Goal: Information Seeking & Learning: Learn about a topic

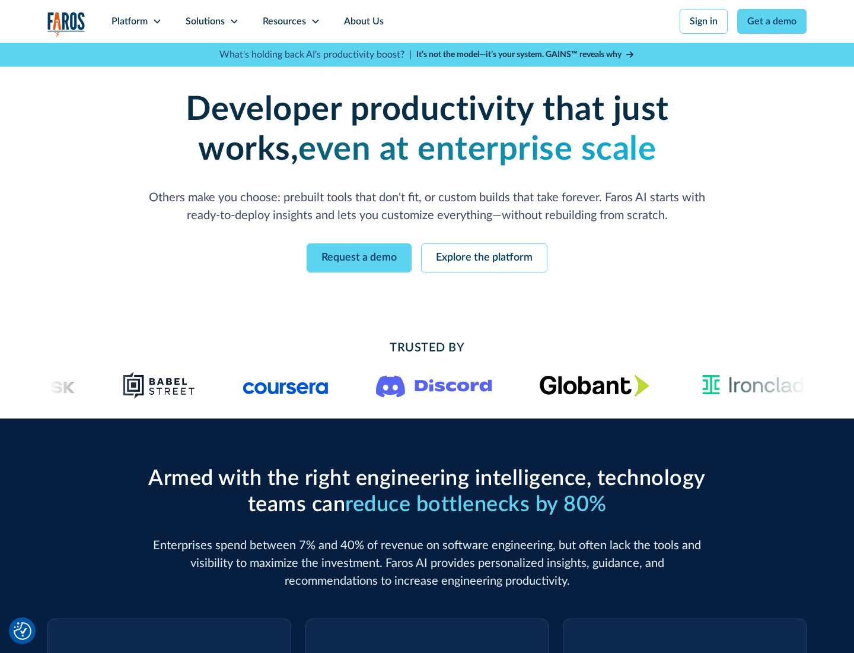
click at [157, 21] on icon at bounding box center [157, 21] width 9 height 9
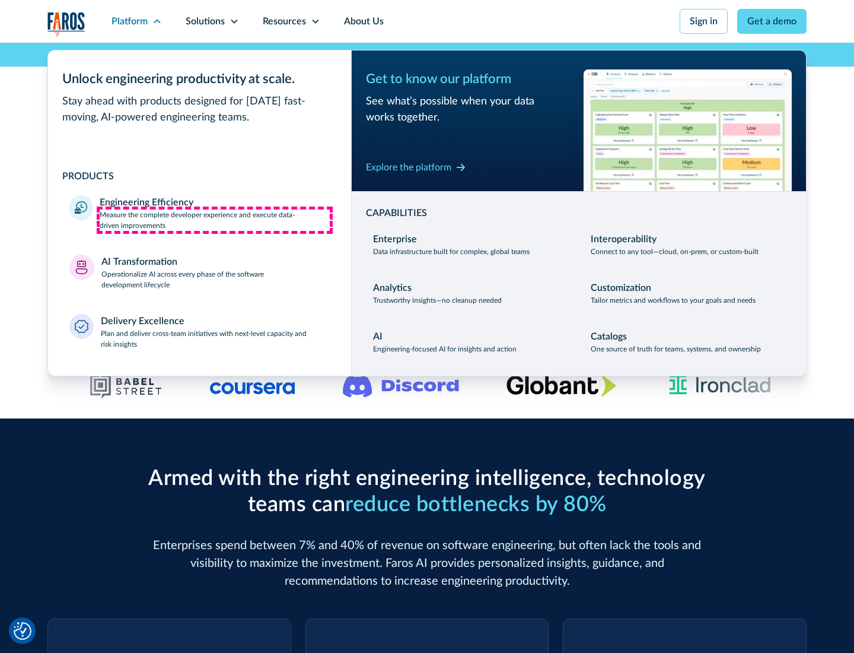
click at [215, 220] on p "Measure the complete developer experience and execute data-driven improvements" at bounding box center [215, 219] width 230 height 21
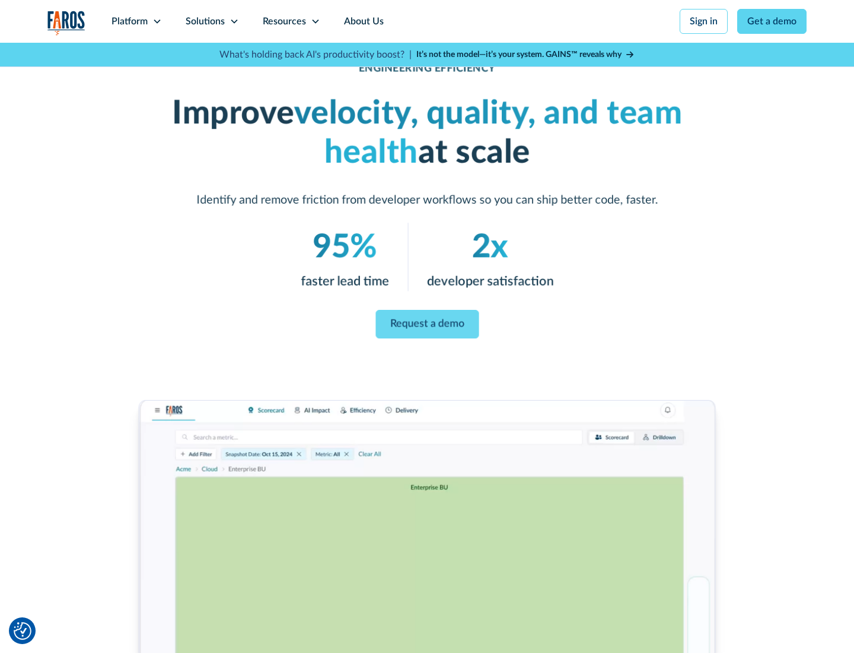
click at [427, 324] on link "Request a demo" at bounding box center [427, 324] width 103 height 28
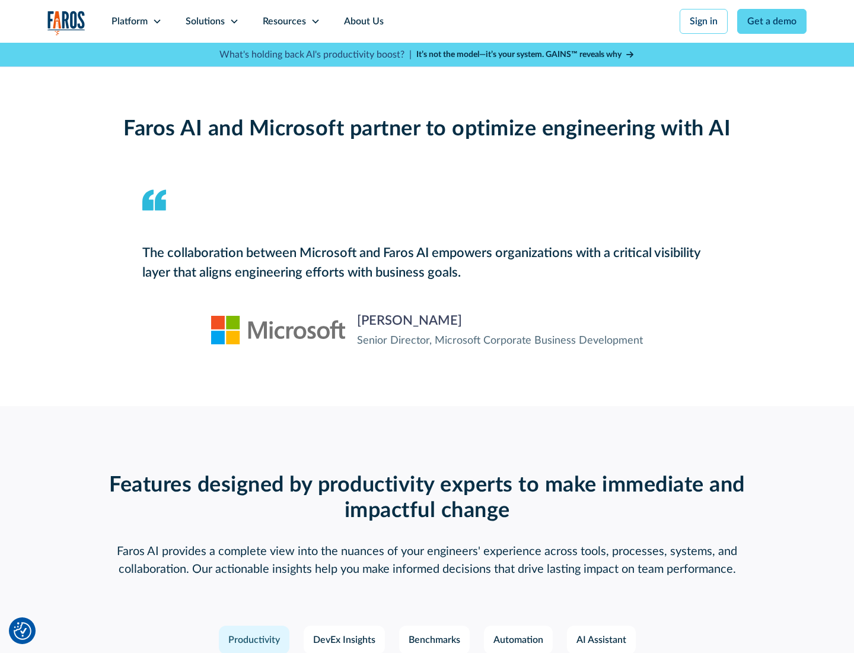
click at [157, 21] on icon at bounding box center [157, 21] width 9 height 9
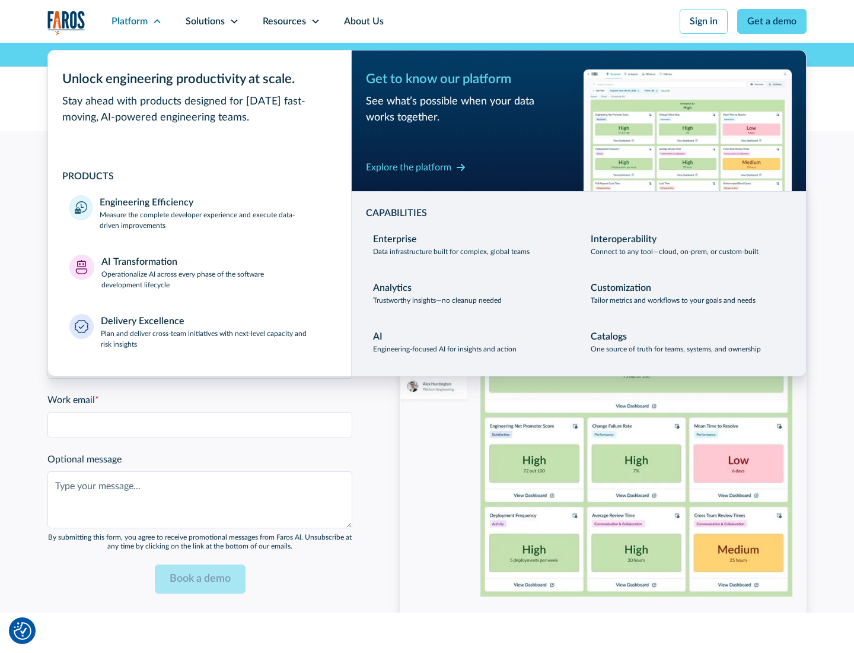
scroll to position [2603, 0]
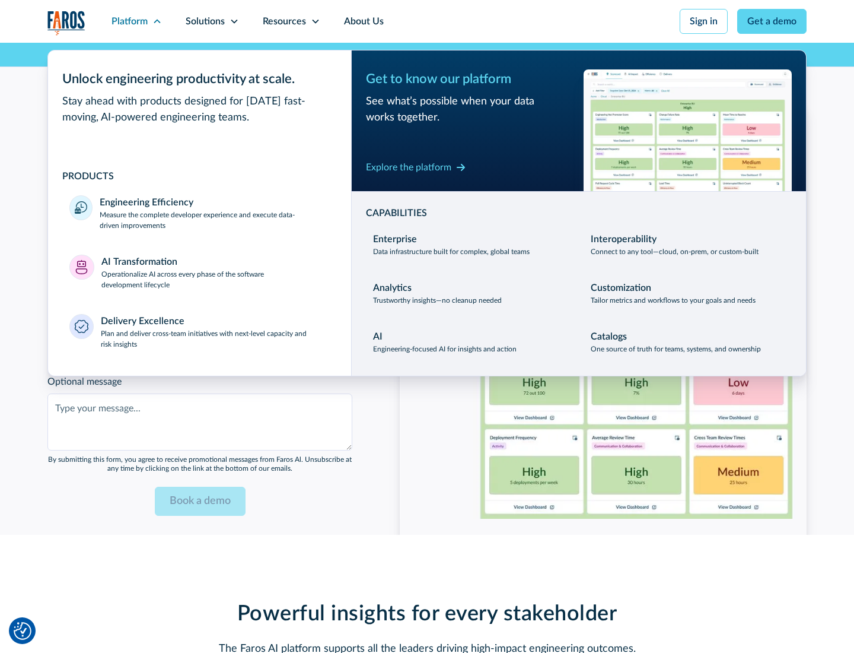
click at [215, 272] on p "Operationalize AI across every phase of the software development lifecycle" at bounding box center [215, 279] width 229 height 21
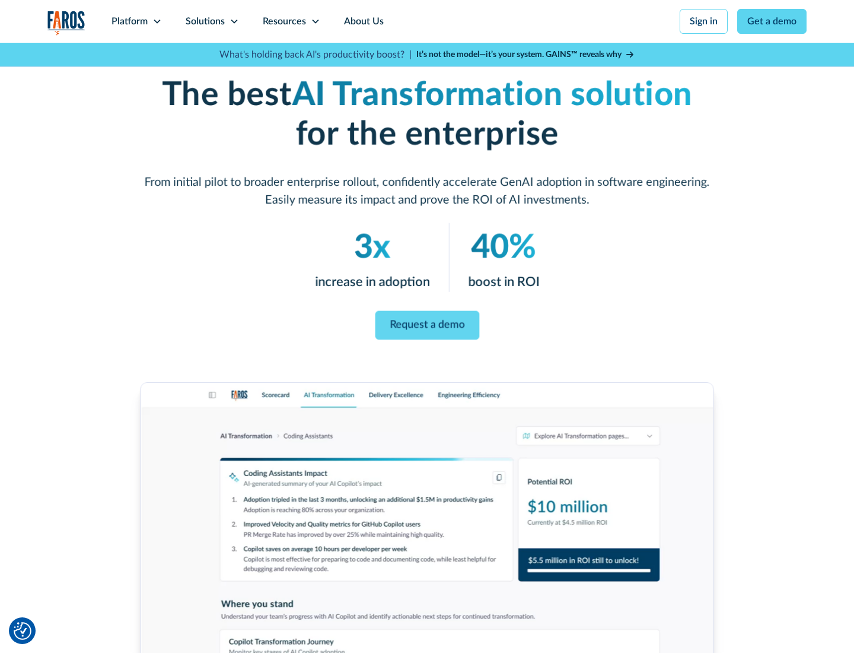
click at [427, 322] on link "Request a demo" at bounding box center [427, 325] width 104 height 29
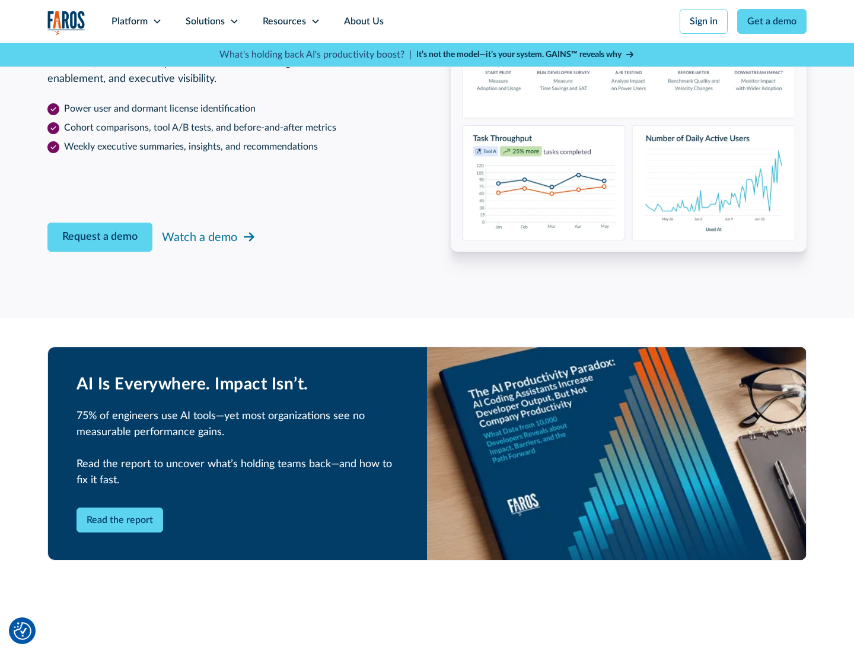
click at [136, 21] on div "Platform" at bounding box center [130, 21] width 36 height 14
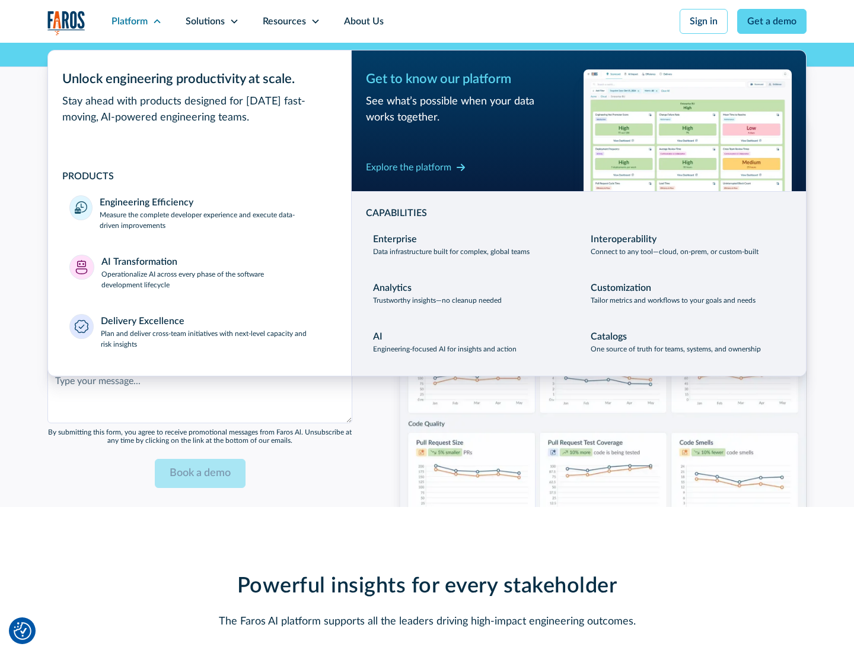
scroll to position [2889, 0]
click at [409, 167] on div "Explore the platform" at bounding box center [408, 167] width 85 height 14
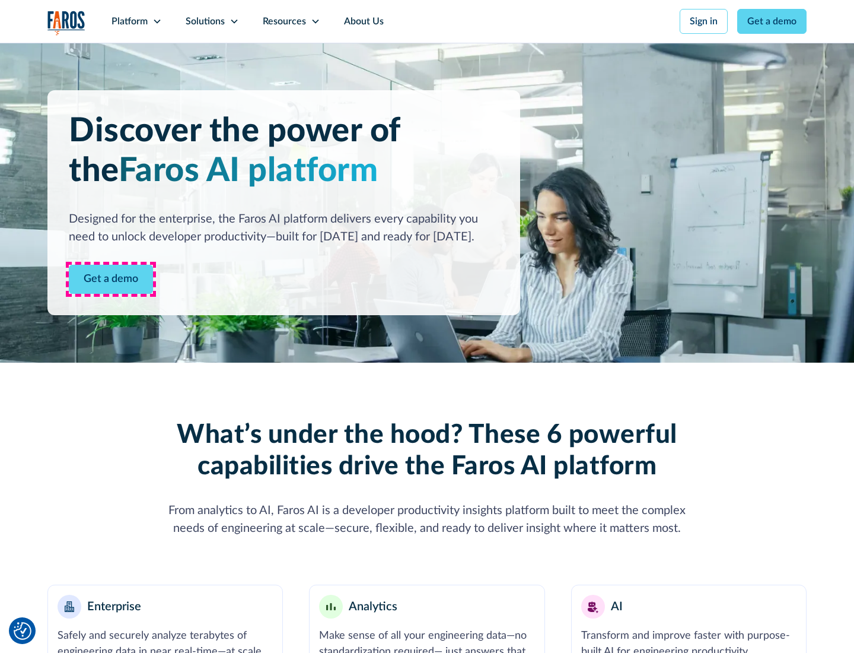
click at [111, 279] on link "Get a demo" at bounding box center [111, 279] width 84 height 29
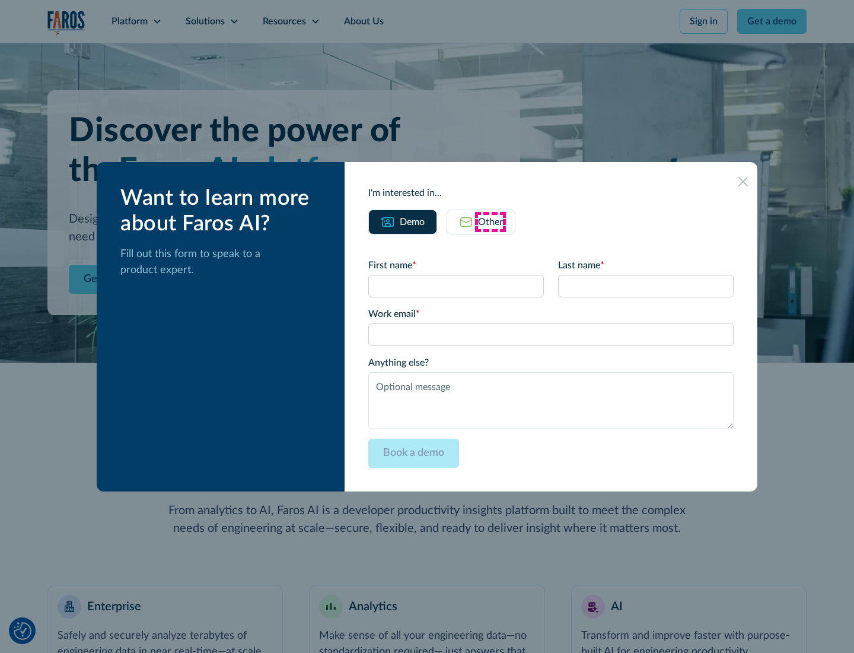
click at [491, 221] on div "Other" at bounding box center [490, 222] width 25 height 14
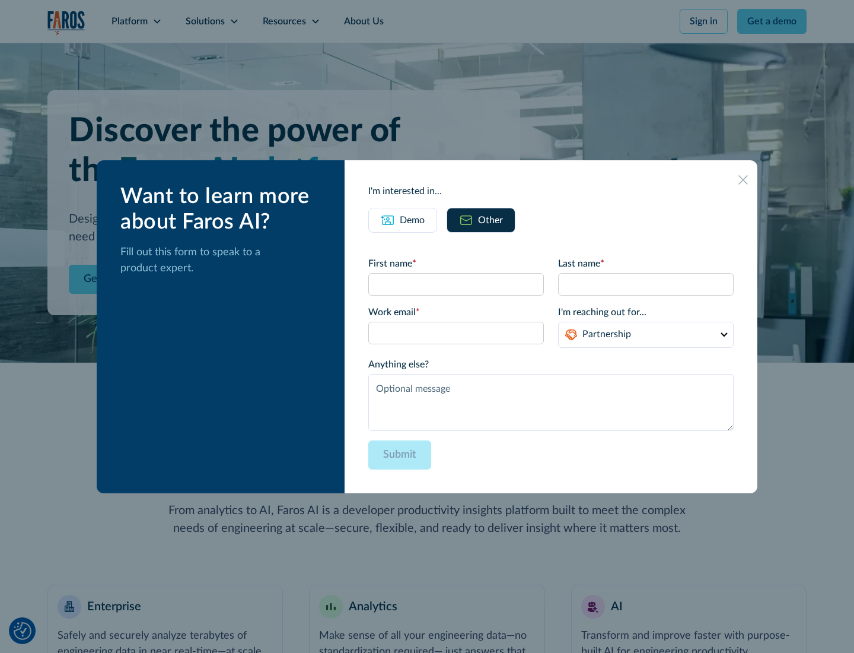
click at [412, 220] on div "Demo" at bounding box center [412, 220] width 25 height 14
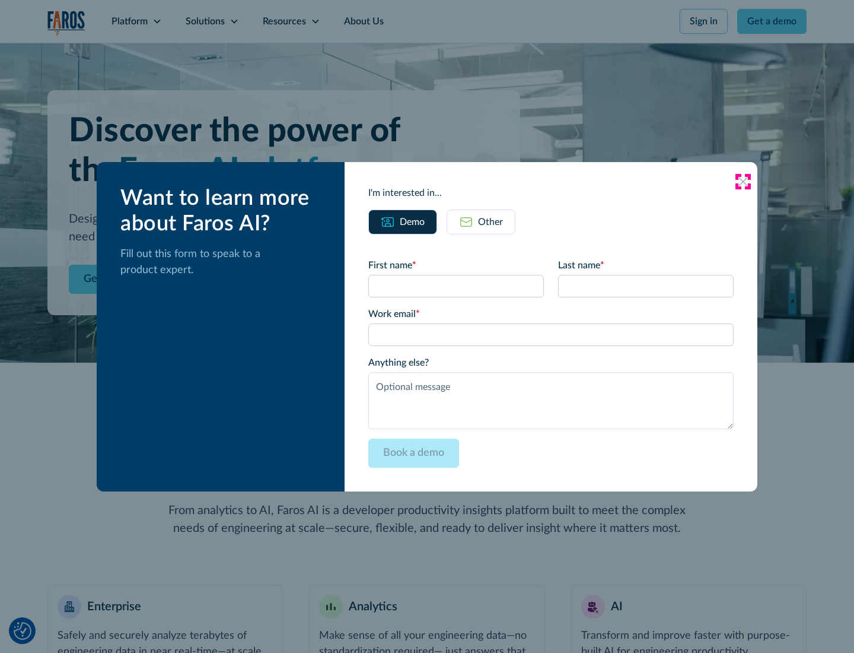
click at [744, 181] on icon at bounding box center [743, 181] width 9 height 9
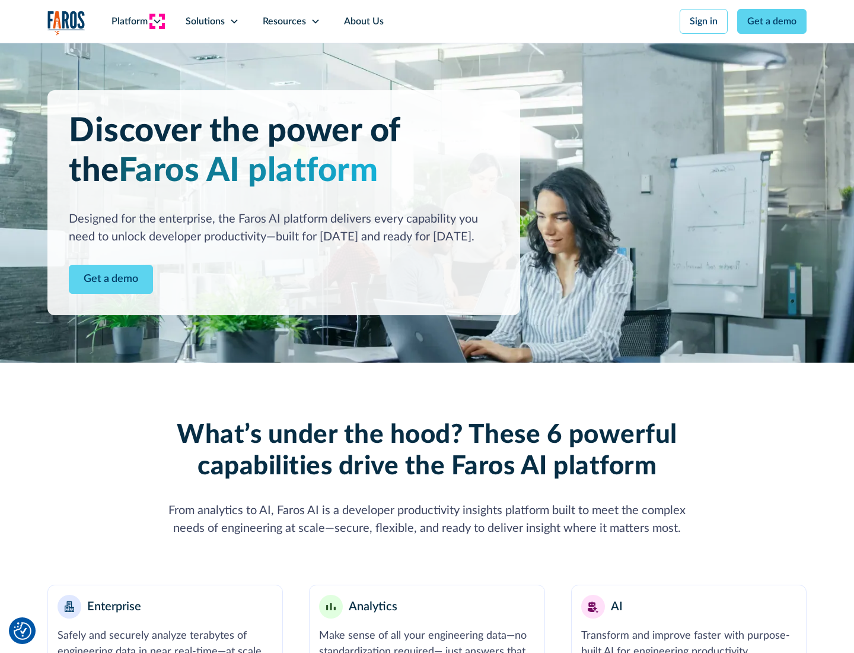
click at [157, 21] on icon at bounding box center [157, 21] width 9 height 9
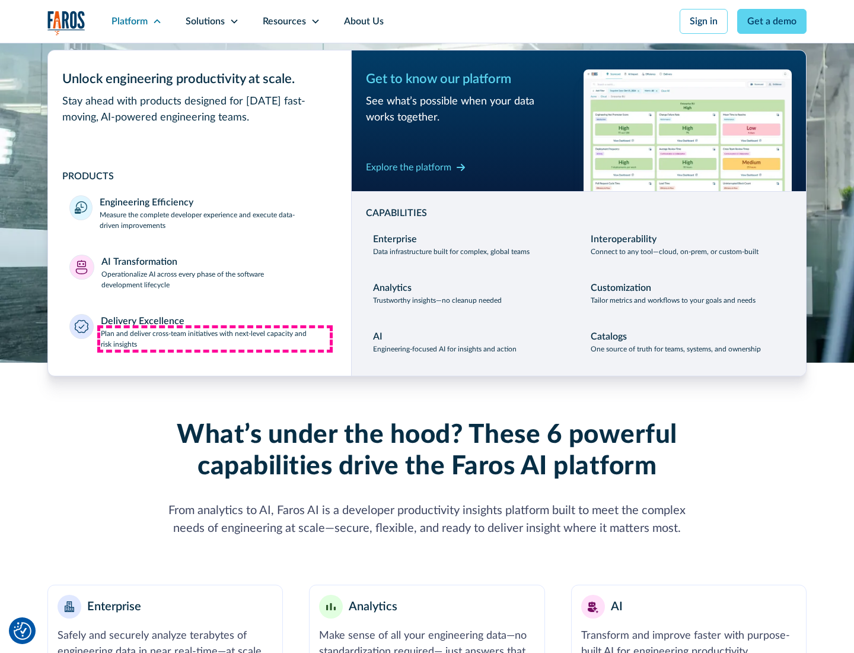
click at [215, 338] on p "Plan and deliver cross-team initiatives with next-level capacity and risk insig…" at bounding box center [216, 338] width 230 height 21
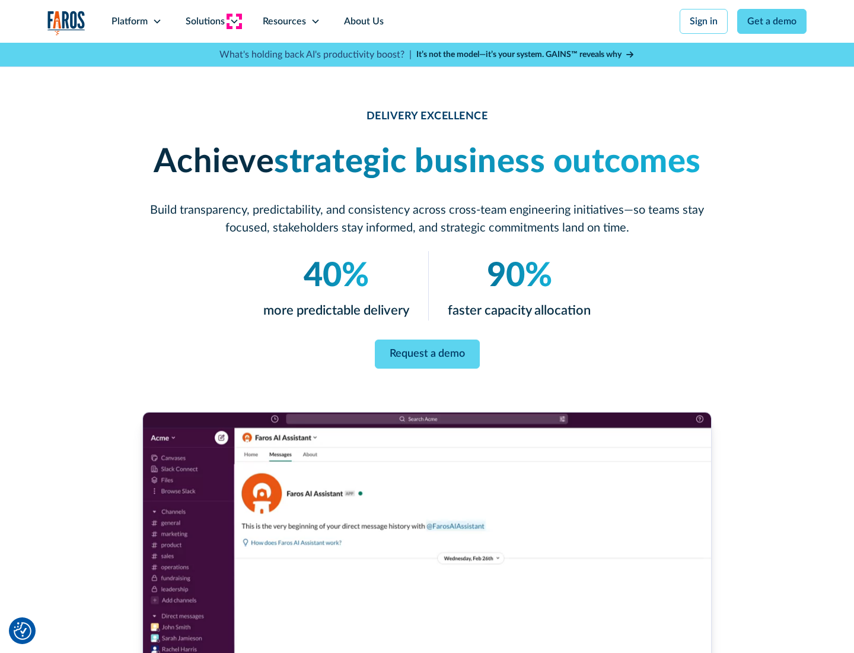
click at [234, 21] on icon at bounding box center [234, 21] width 9 height 9
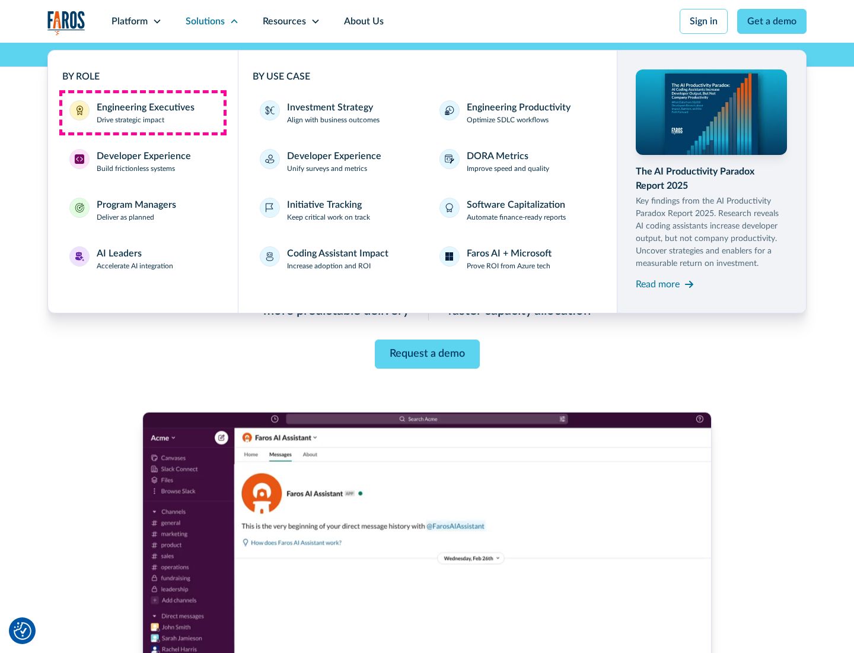
click at [142, 113] on div "Engineering Executives" at bounding box center [146, 107] width 98 height 14
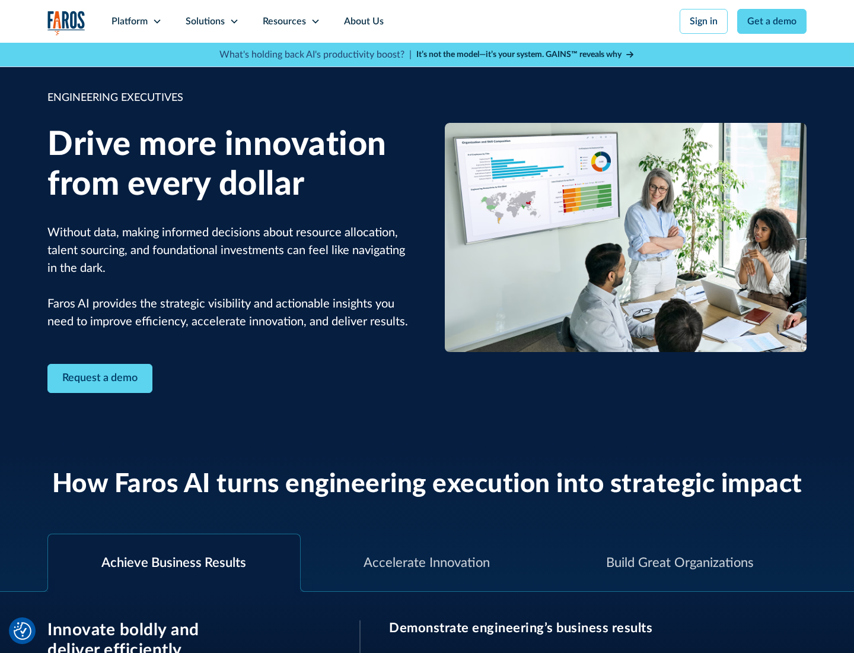
click at [234, 21] on icon at bounding box center [234, 21] width 9 height 9
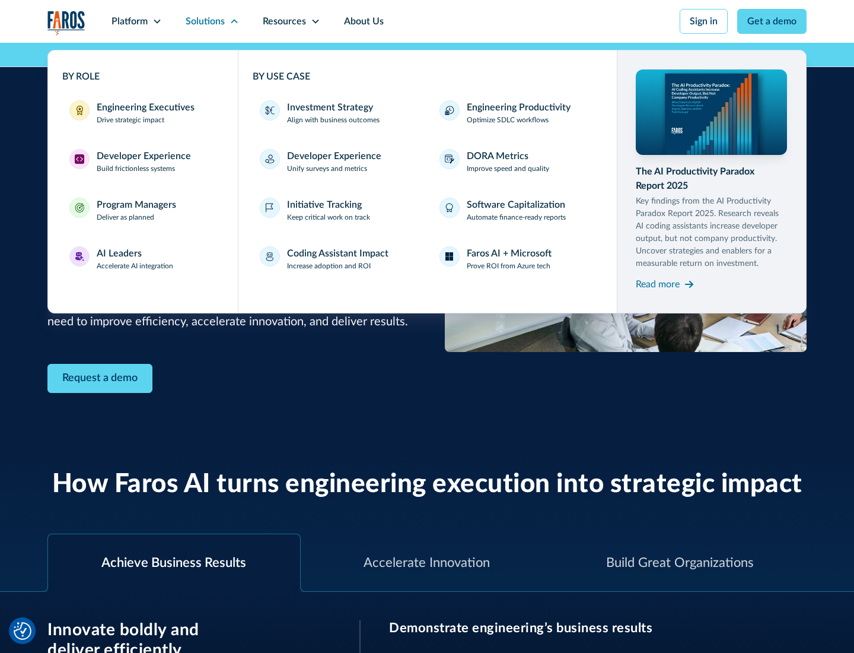
click at [142, 156] on div "Developer Experience" at bounding box center [144, 156] width 94 height 14
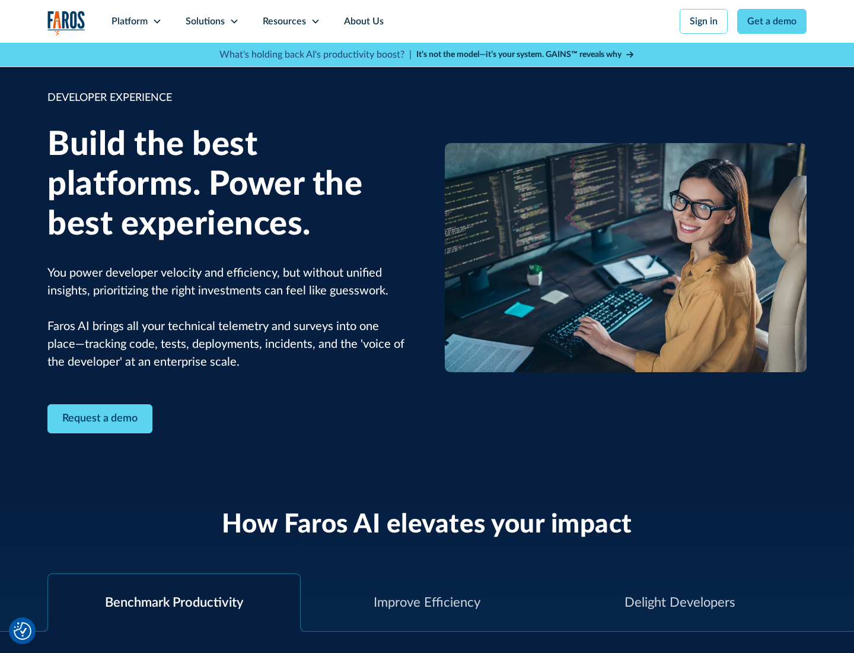
click at [212, 21] on div "Solutions" at bounding box center [205, 21] width 39 height 14
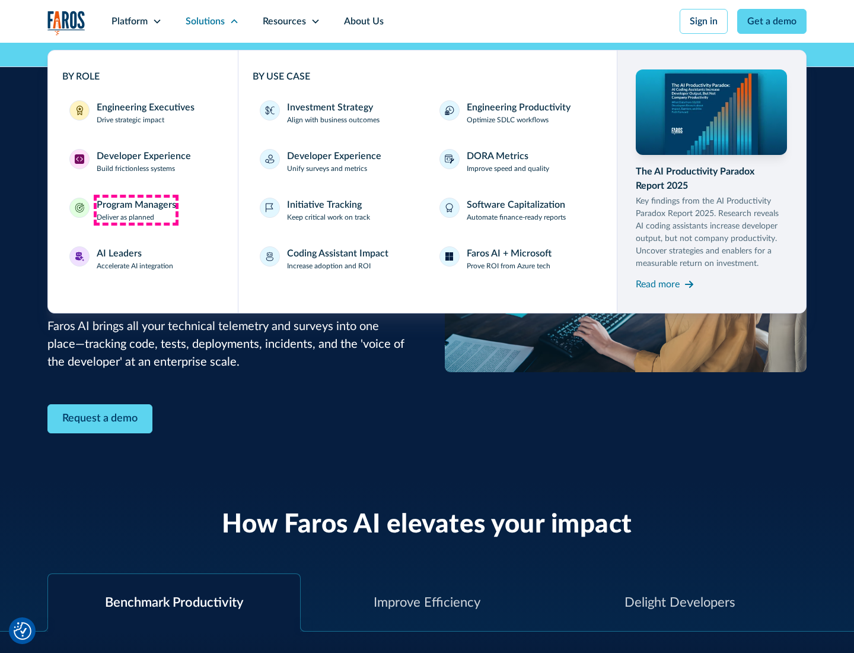
click at [136, 210] on div "Program Managers" at bounding box center [137, 205] width 80 height 14
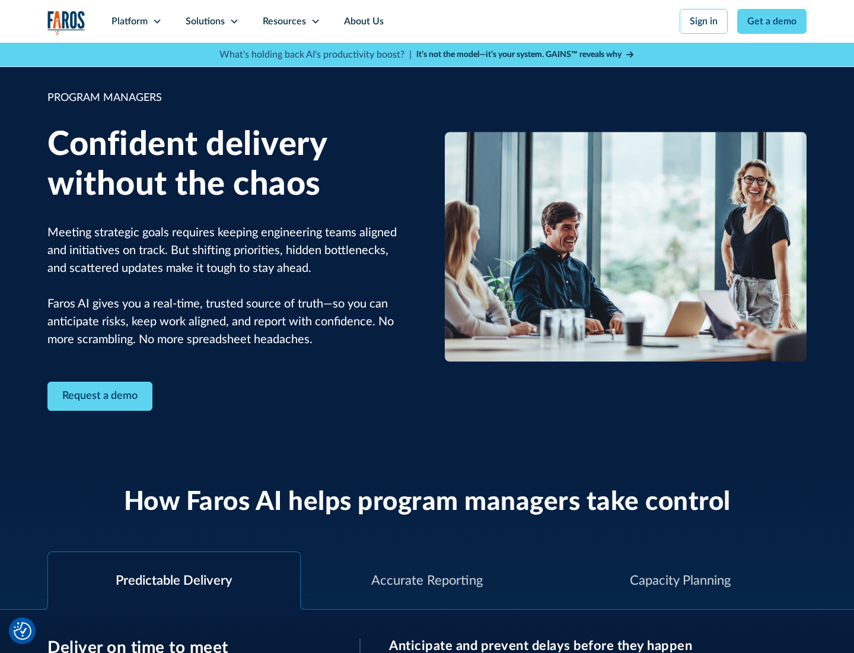
click at [234, 21] on icon at bounding box center [234, 21] width 9 height 9
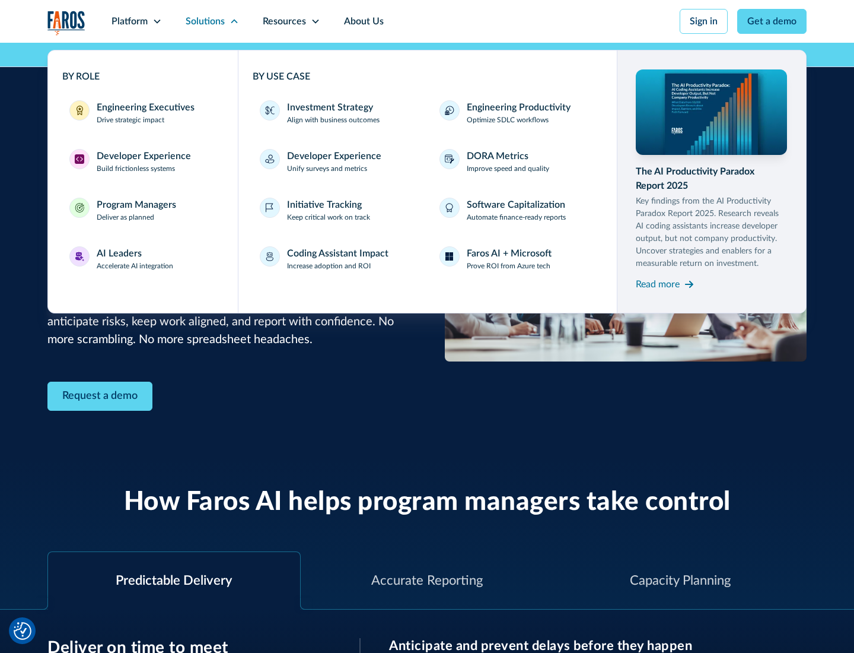
click at [135, 259] on div "AI Leaders" at bounding box center [119, 253] width 45 height 14
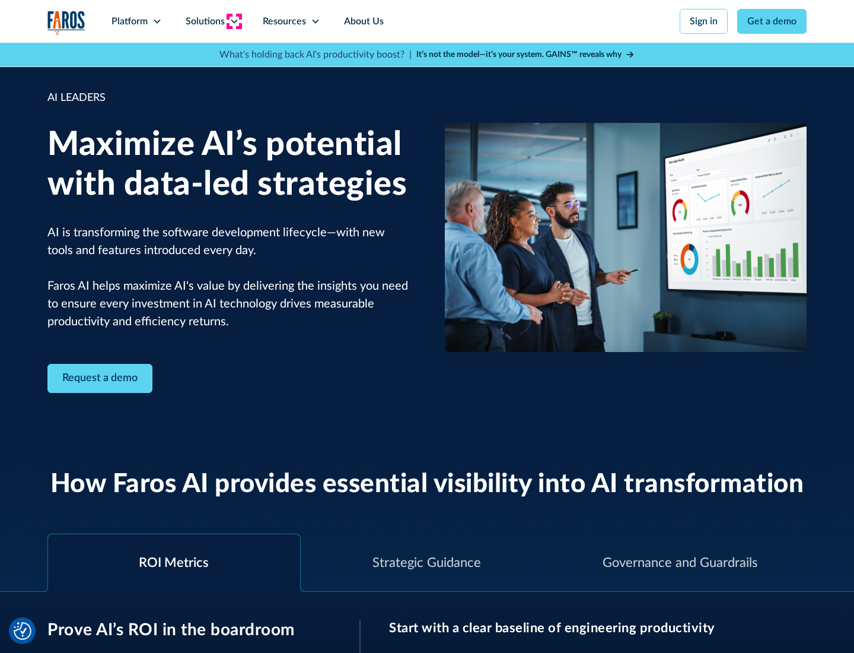
click at [234, 21] on icon at bounding box center [234, 21] width 9 height 9
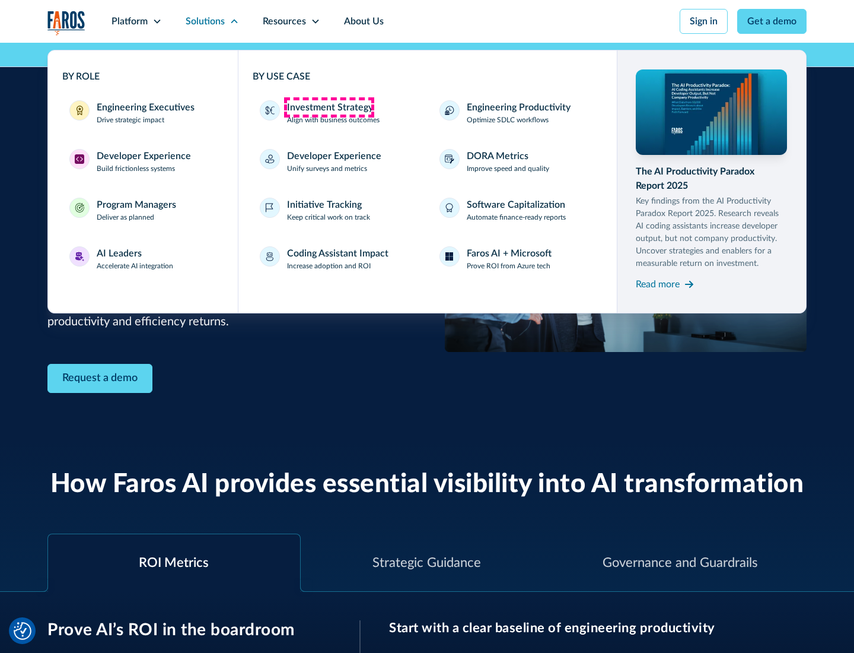
click at [329, 107] on div "Investment Strategy" at bounding box center [330, 107] width 86 height 14
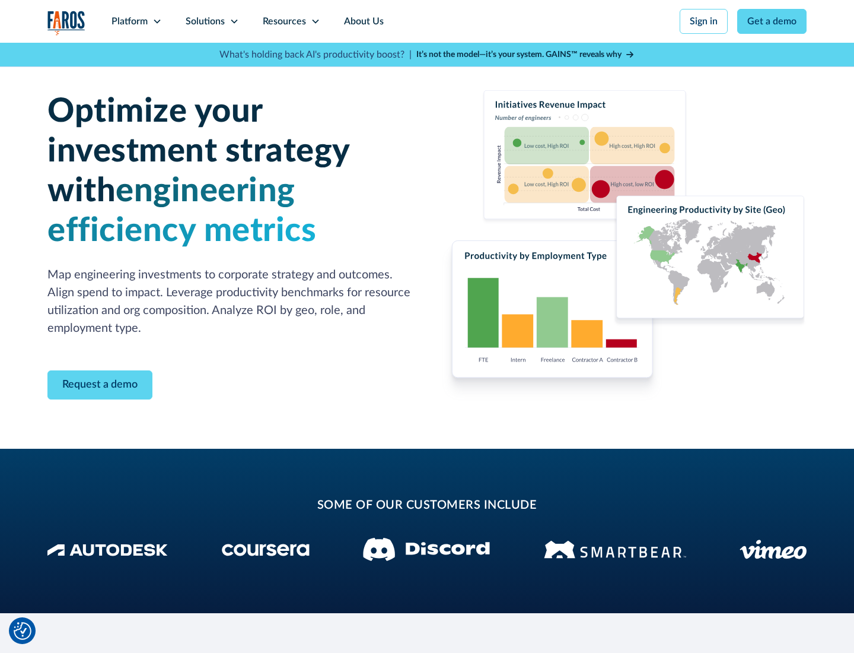
click at [234, 21] on icon at bounding box center [234, 21] width 9 height 9
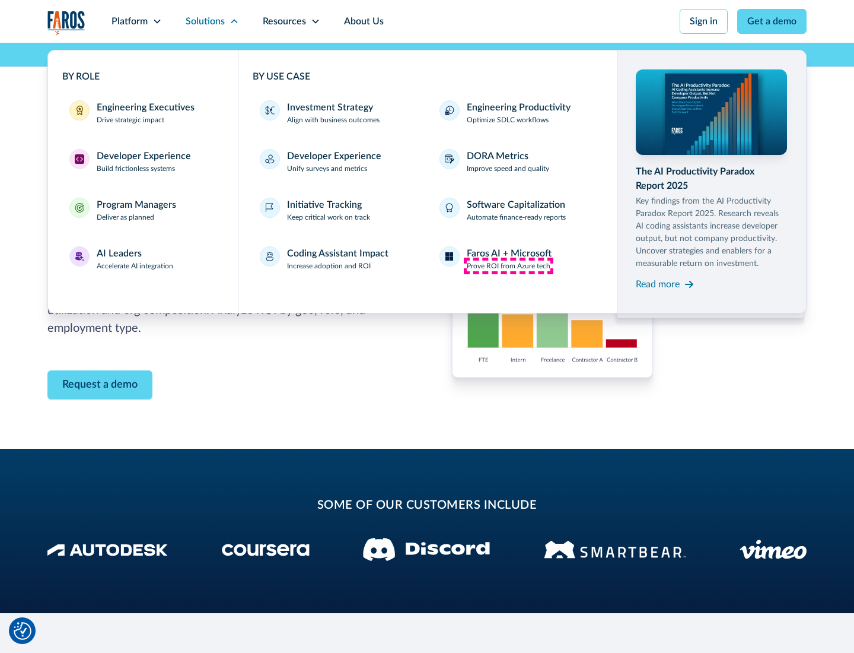
click at [509, 266] on p "Prove ROI from Azure tech" at bounding box center [509, 266] width 84 height 11
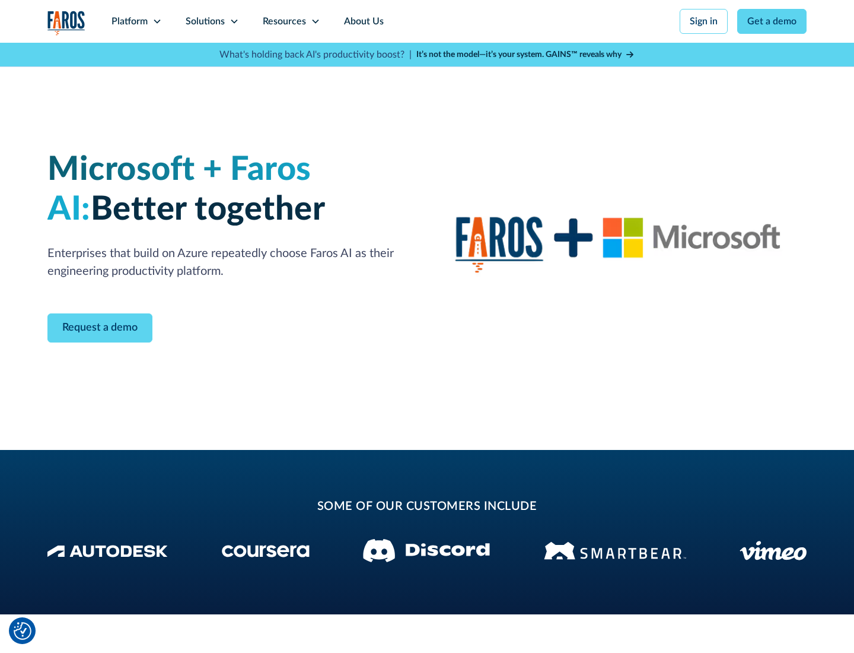
click at [234, 21] on icon at bounding box center [234, 21] width 9 height 9
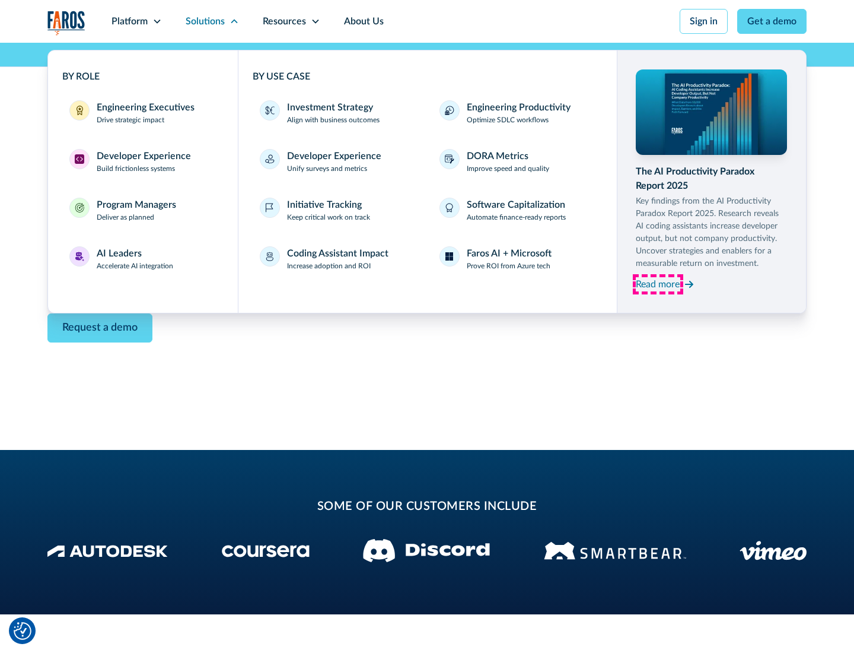
click at [658, 284] on div "Read more" at bounding box center [658, 284] width 44 height 14
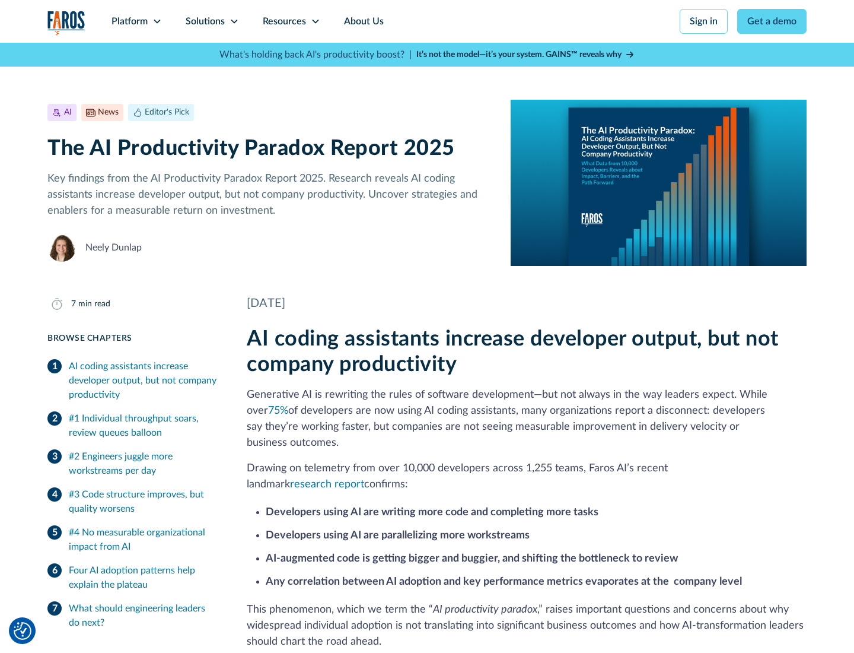
click at [315, 21] on icon at bounding box center [315, 21] width 9 height 9
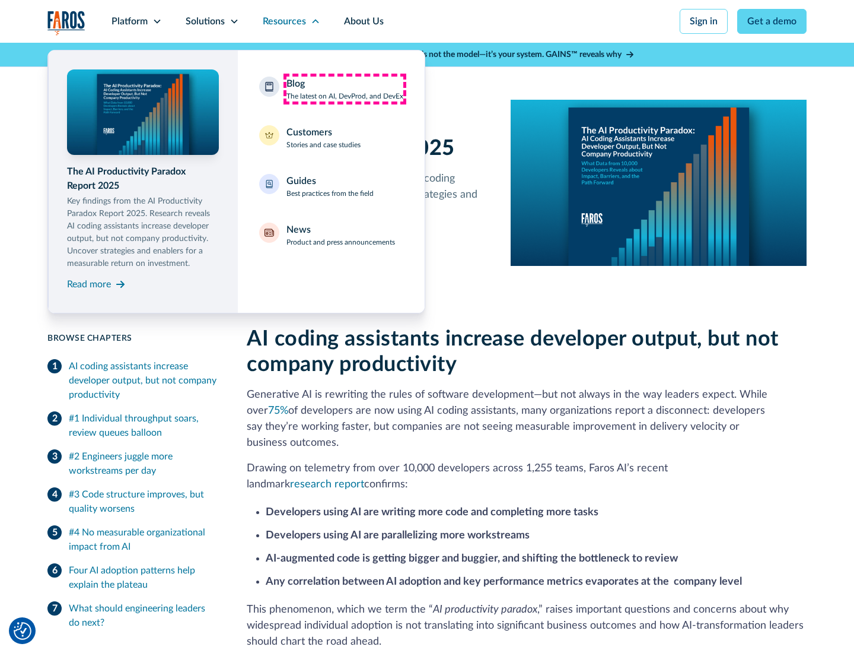
click at [345, 89] on div "Blog The latest on AI, DevProd, and DevEx" at bounding box center [345, 89] width 117 height 25
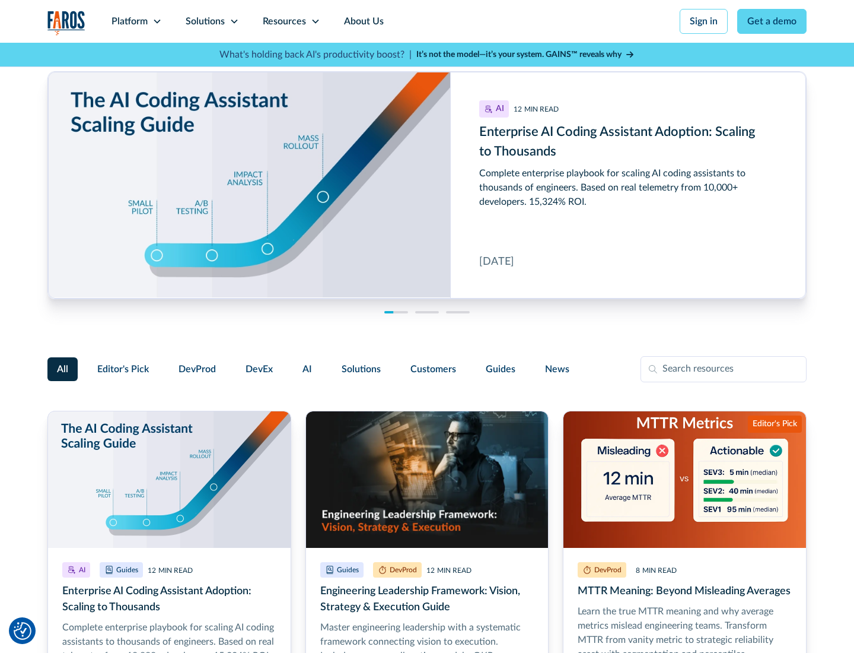
click at [773, 21] on link "Get a demo" at bounding box center [772, 21] width 69 height 25
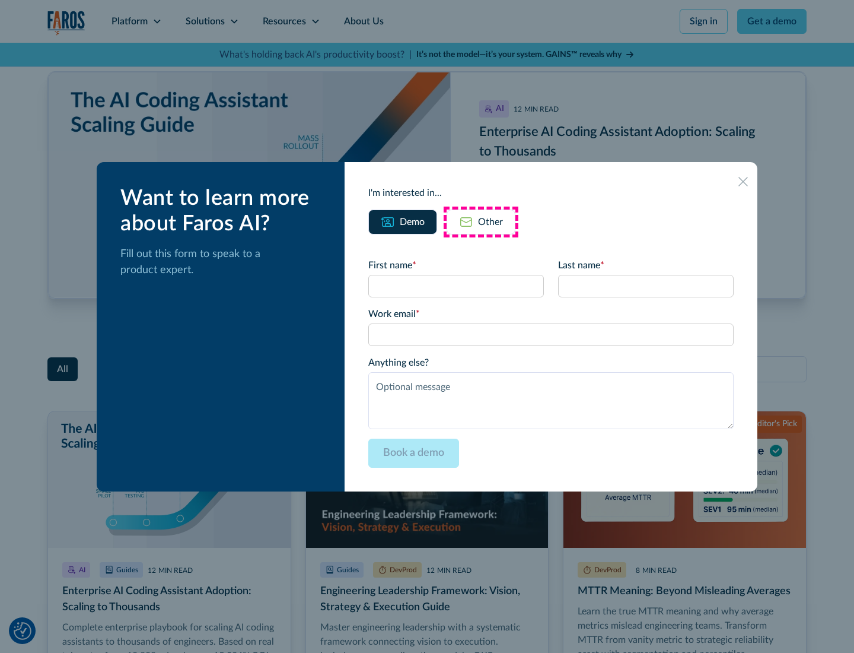
click at [481, 221] on div "Other" at bounding box center [490, 222] width 25 height 14
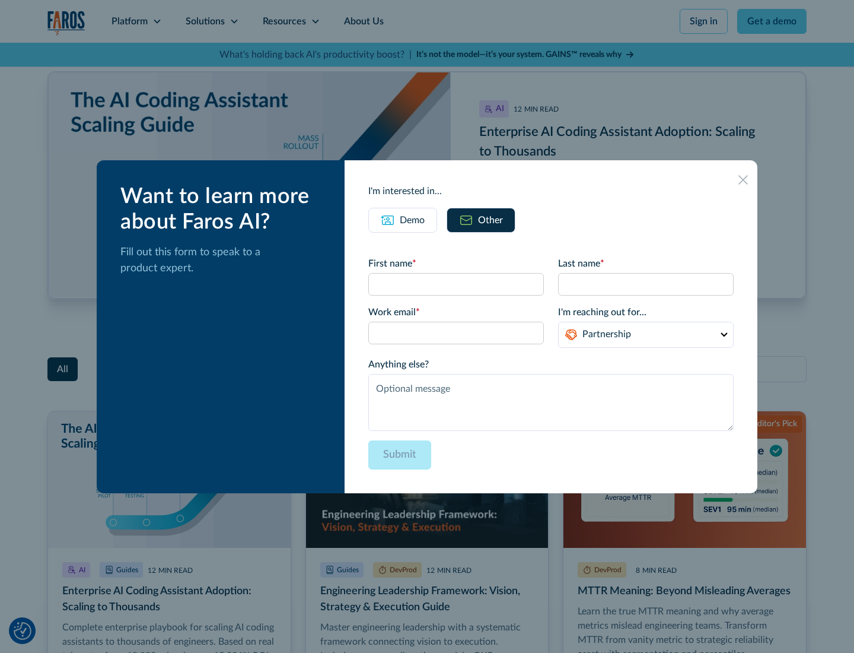
click at [744, 179] on icon at bounding box center [743, 179] width 9 height 9
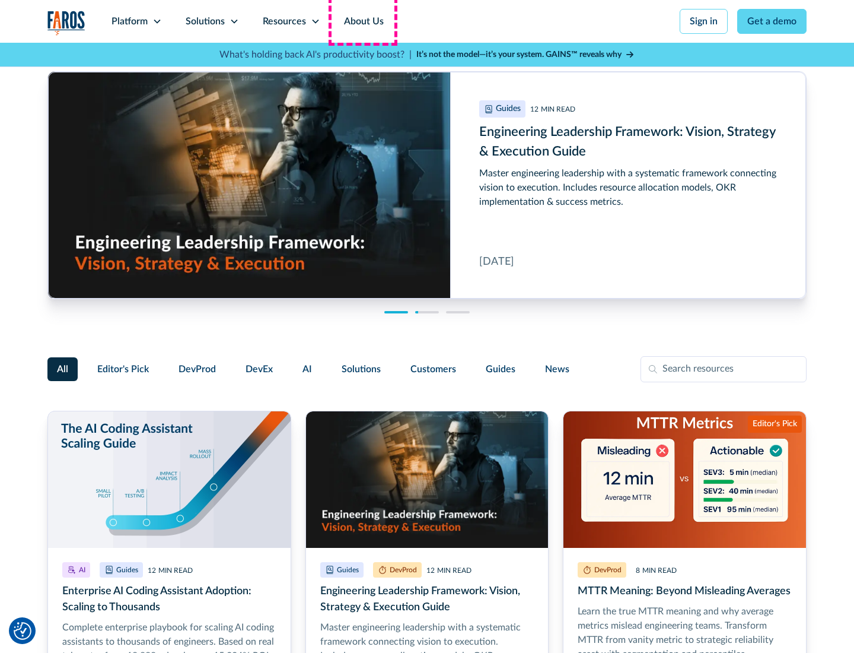
click at [363, 21] on link "About Us" at bounding box center [363, 21] width 63 height 43
